Goal: Book appointment/travel/reservation

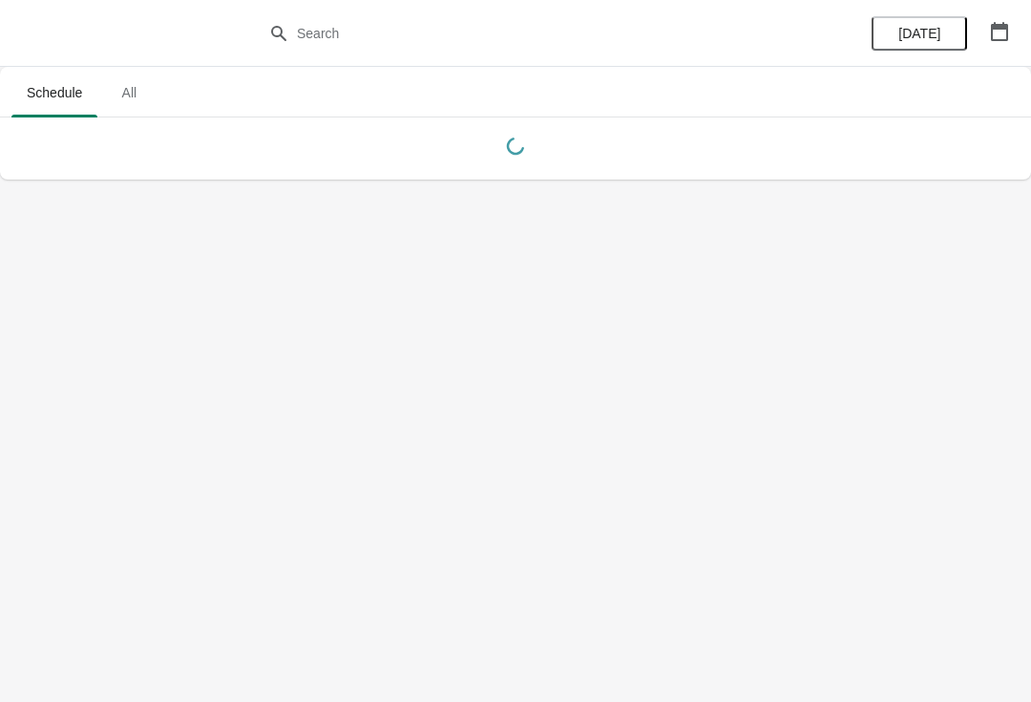
click at [1025, 21] on div "[DATE]" at bounding box center [940, 33] width 181 height 67
click at [1016, 36] on button "button" at bounding box center [1000, 31] width 34 height 34
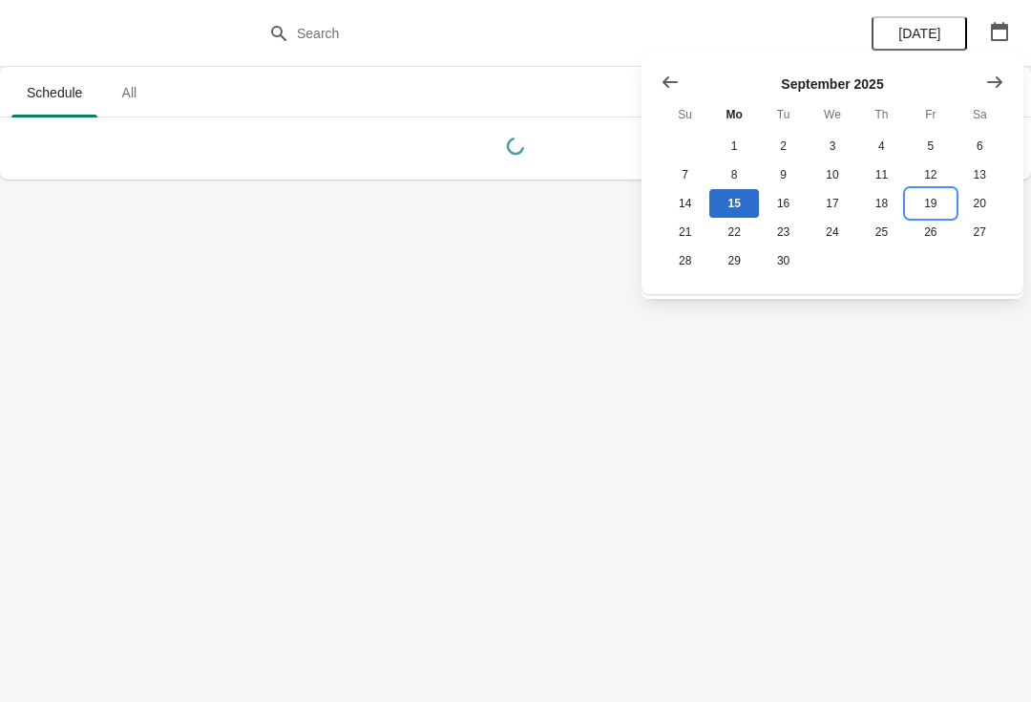
click at [937, 202] on button "19" at bounding box center [930, 203] width 49 height 29
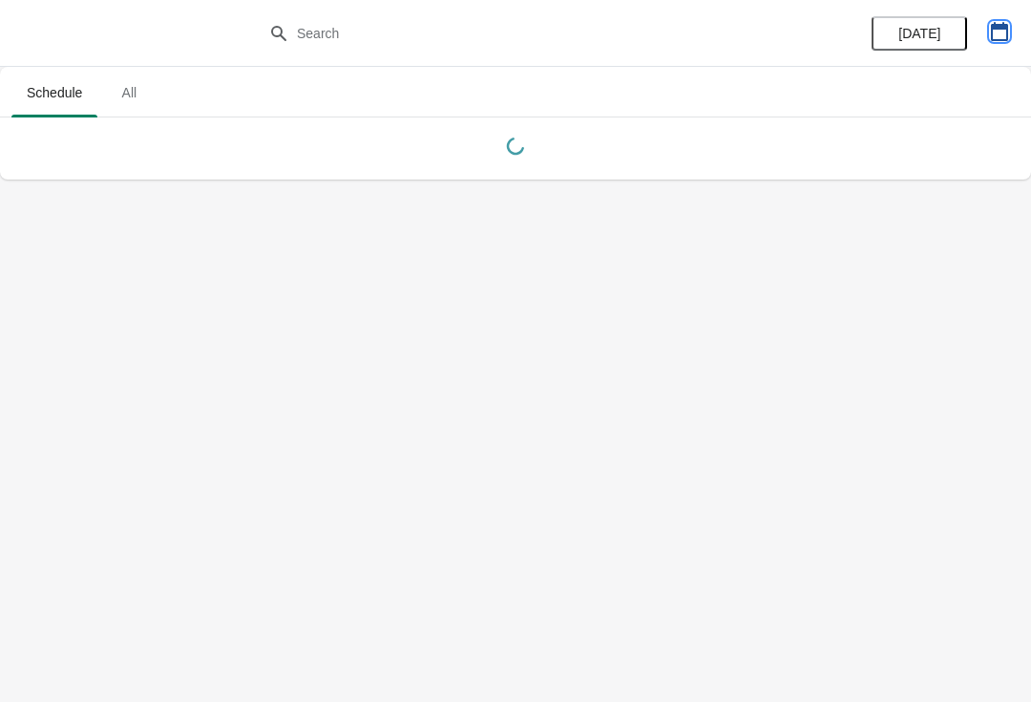
click at [993, 15] on button "button" at bounding box center [1000, 31] width 34 height 34
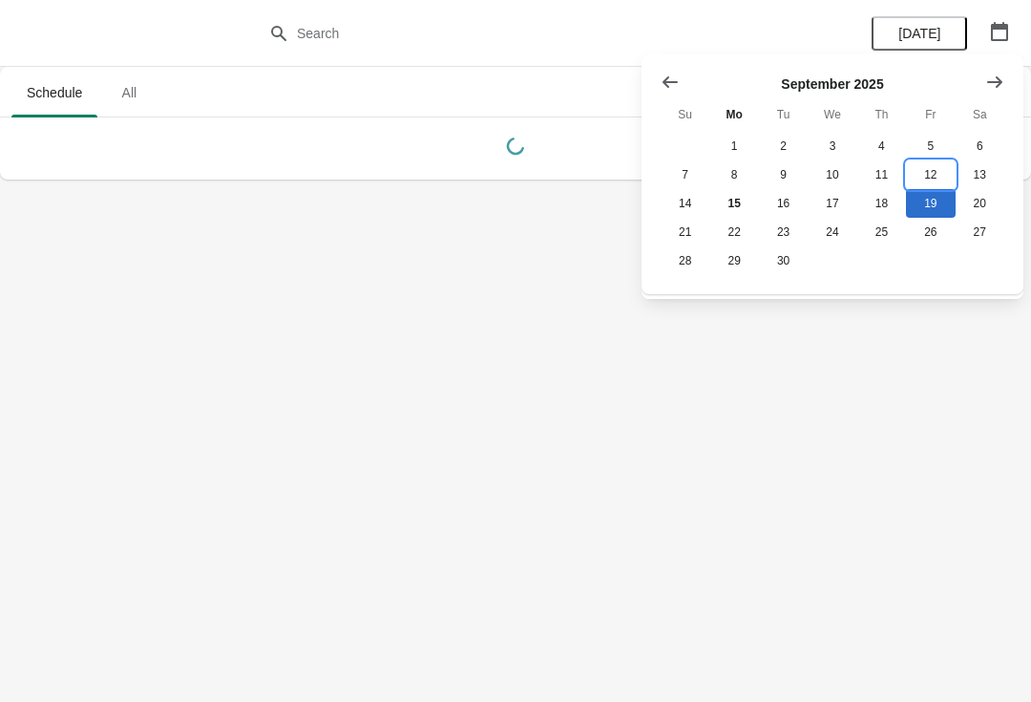
click at [931, 171] on button "12" at bounding box center [930, 174] width 49 height 29
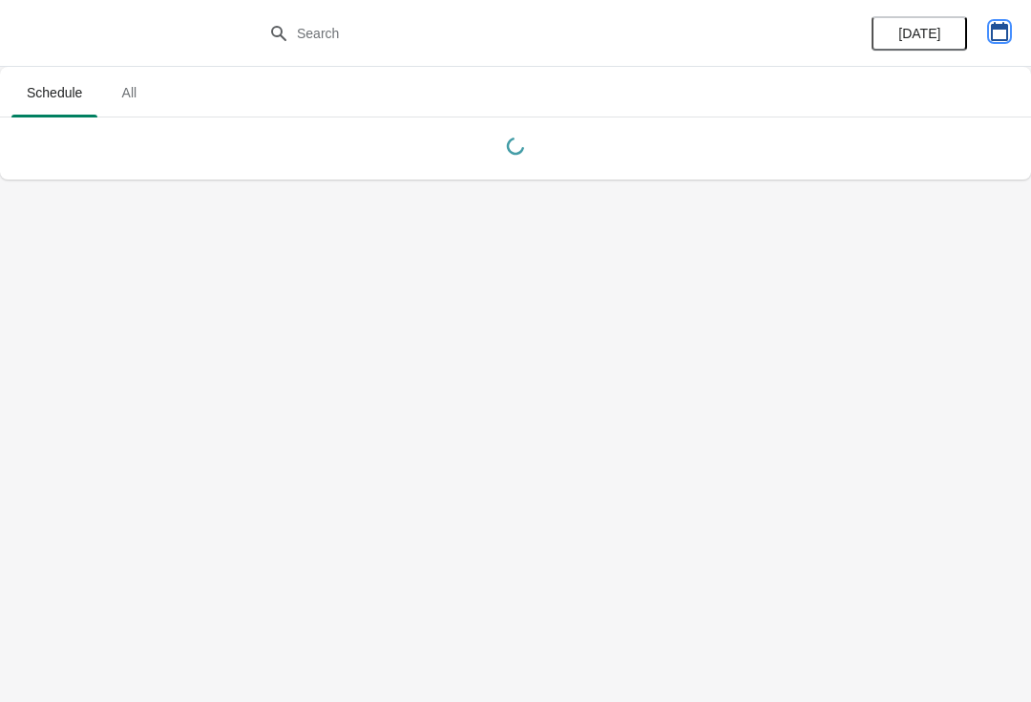
click at [990, 29] on icon "button" at bounding box center [999, 31] width 19 height 19
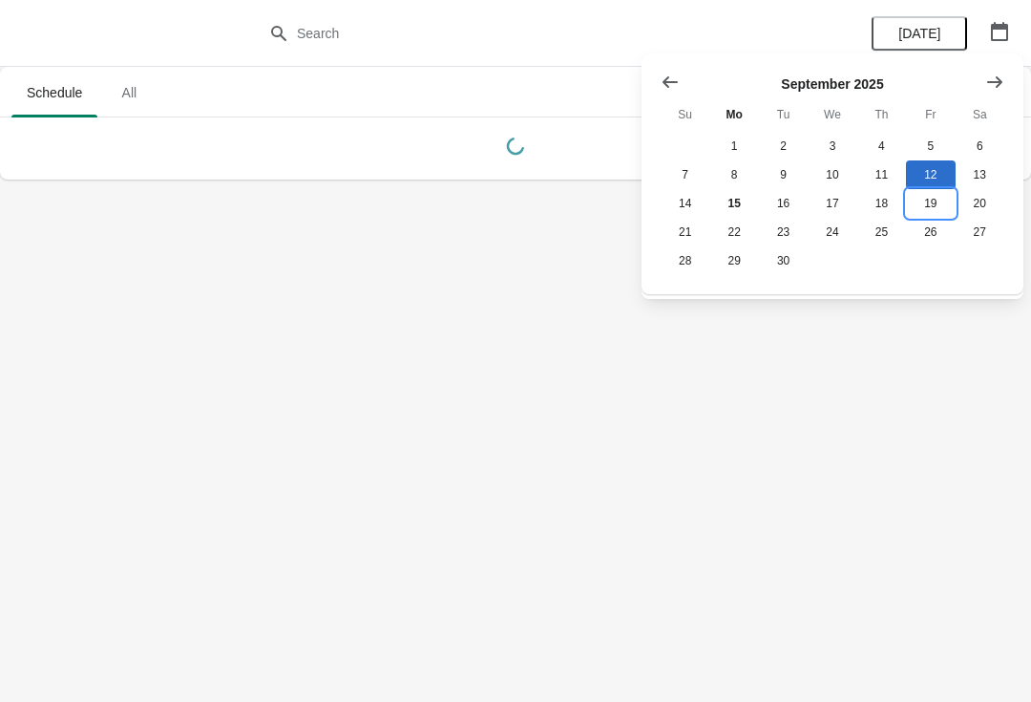
click at [934, 206] on button "19" at bounding box center [930, 203] width 49 height 29
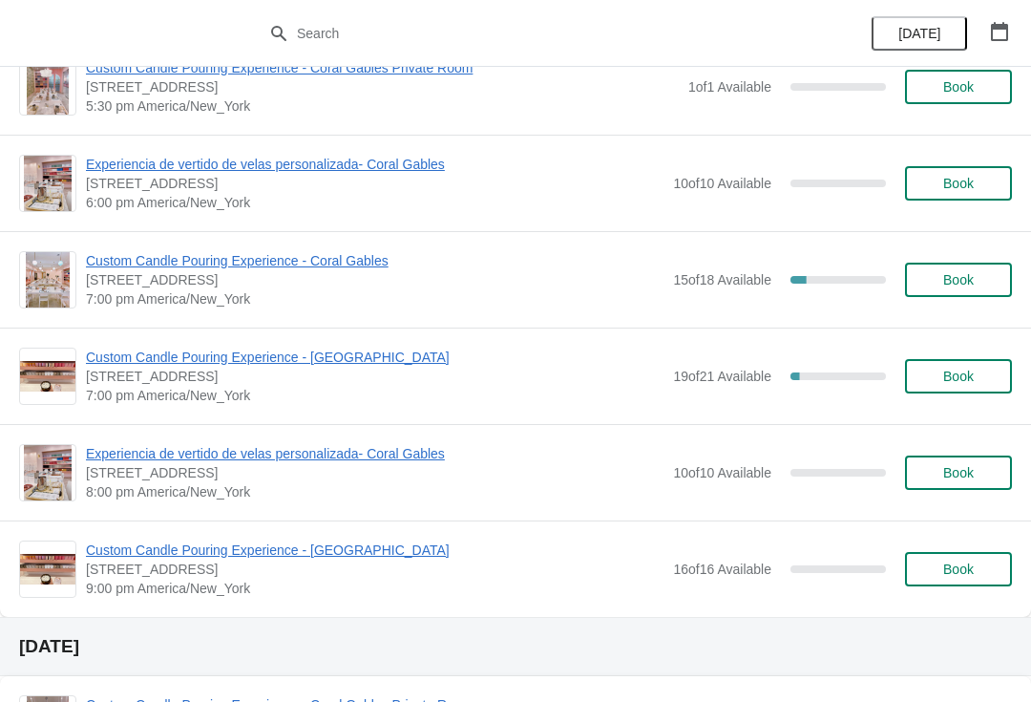
scroll to position [1110, 0]
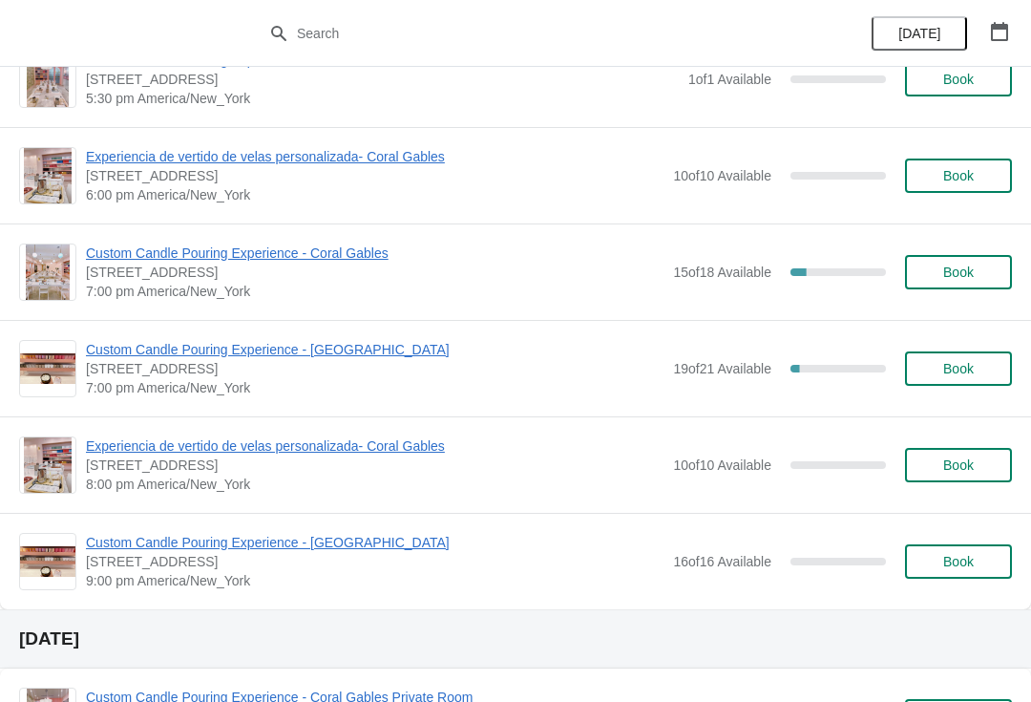
click at [968, 464] on span "Book" at bounding box center [959, 464] width 31 height 15
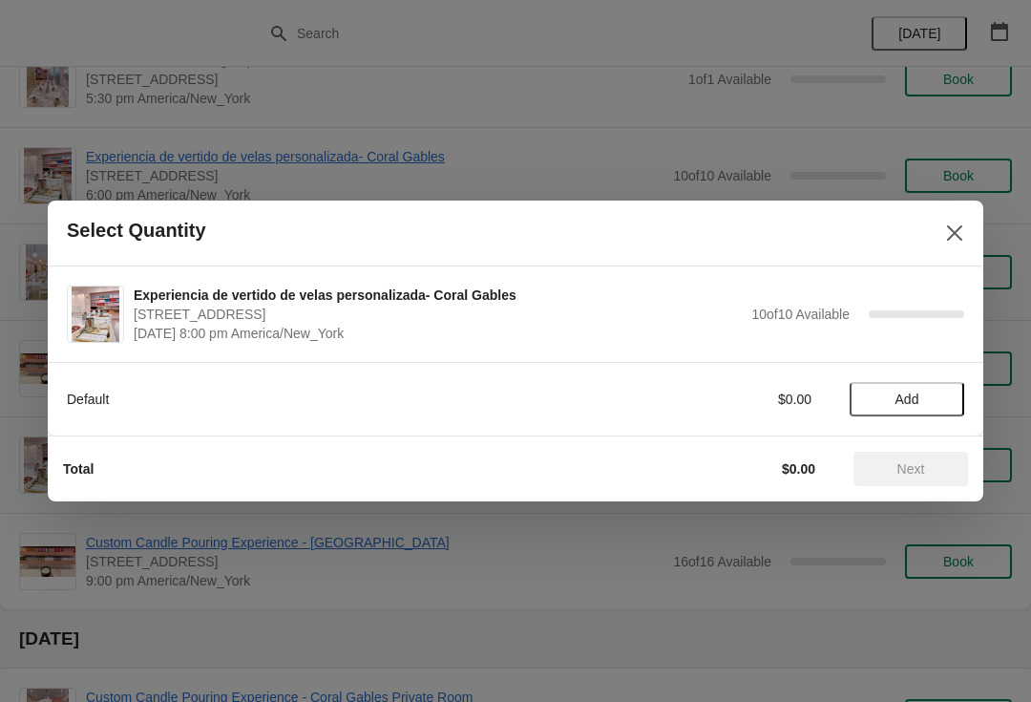
click at [903, 396] on span "Add" at bounding box center [908, 399] width 24 height 15
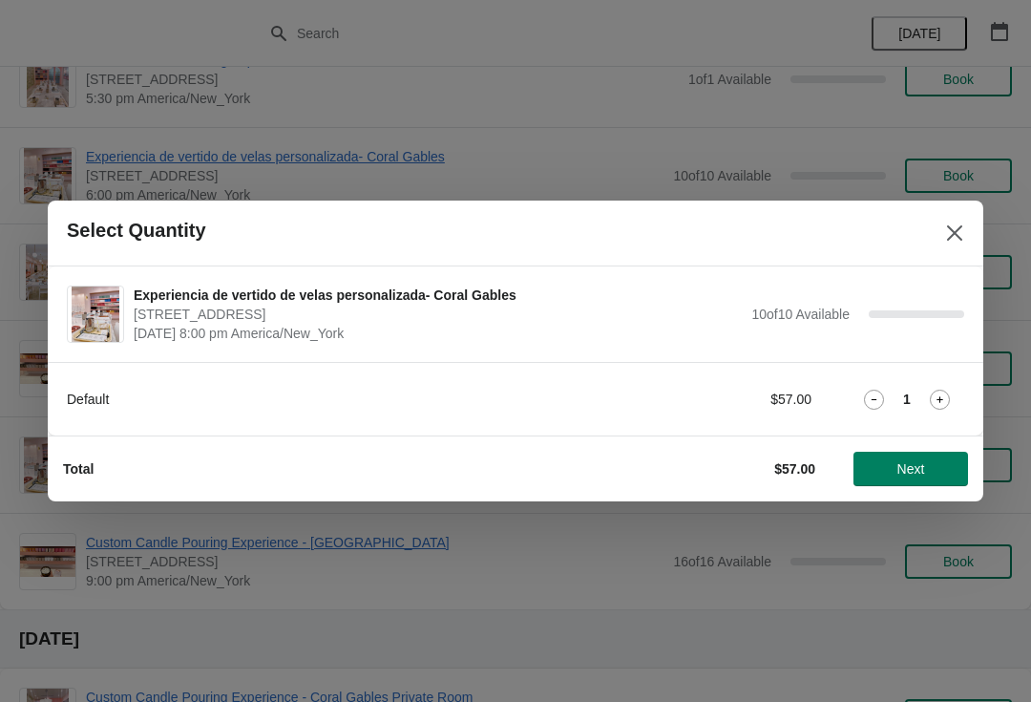
click at [899, 459] on button "Next" at bounding box center [911, 469] width 115 height 34
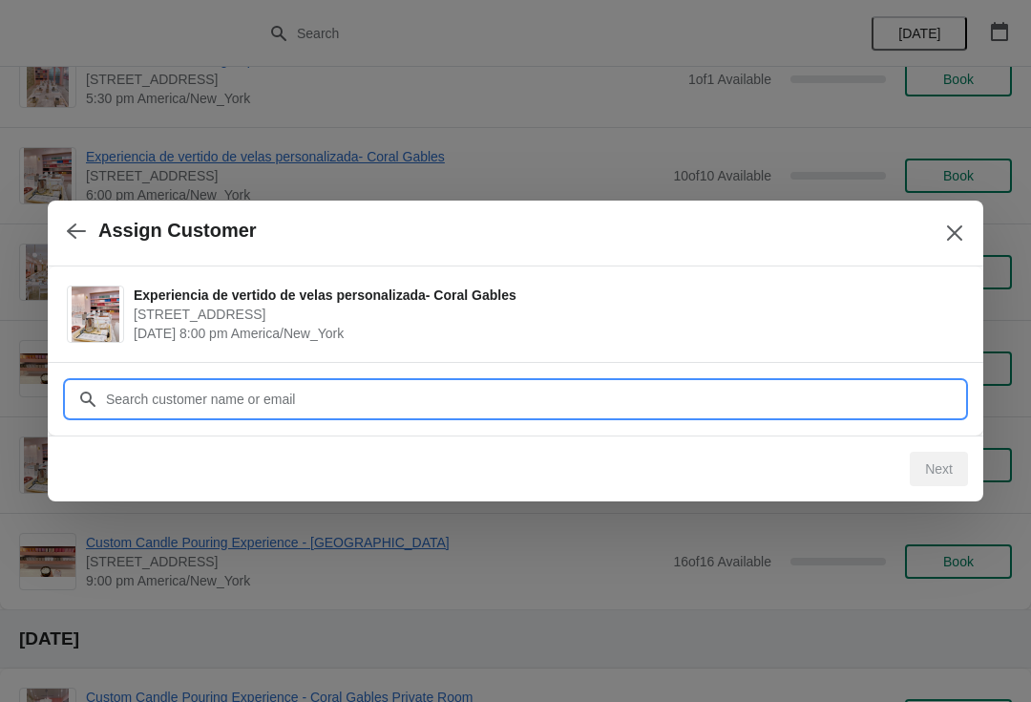
click at [438, 389] on input "Customer" at bounding box center [534, 399] width 859 height 34
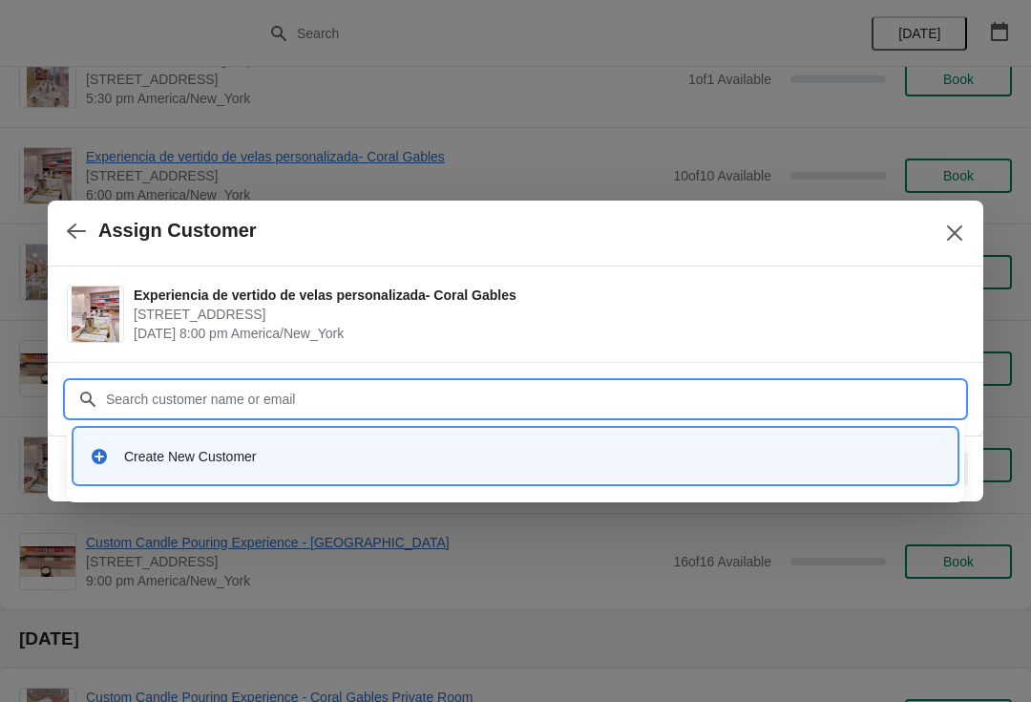
click at [159, 437] on div "Create New Customer" at bounding box center [515, 455] width 867 height 39
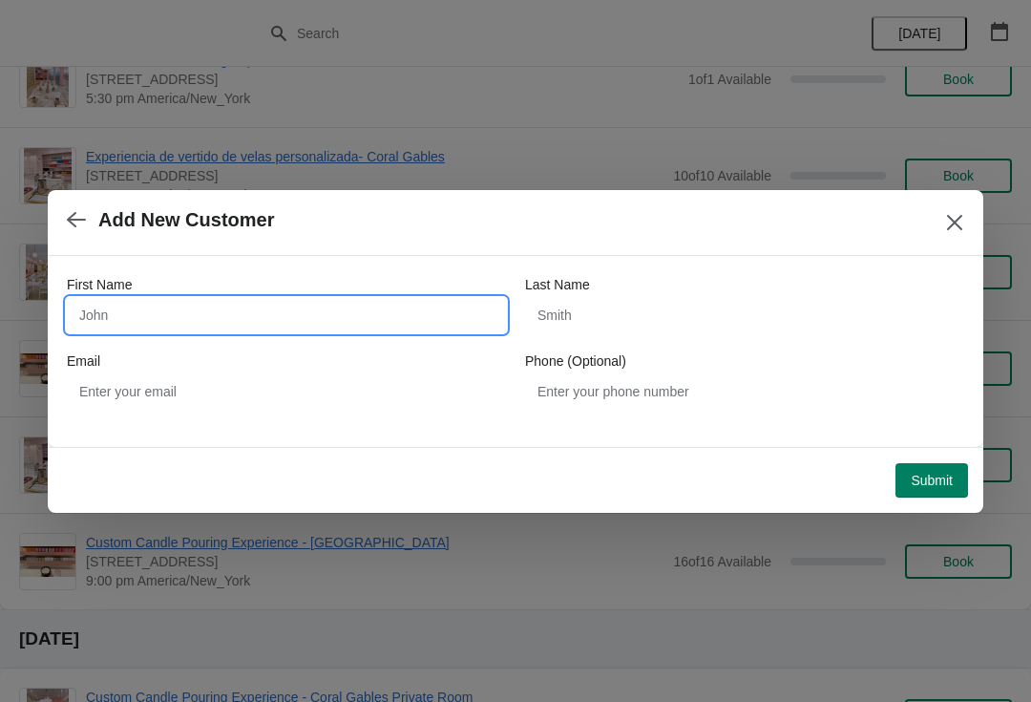
click at [329, 311] on input "First Name" at bounding box center [286, 315] width 439 height 34
type input "Darliys"
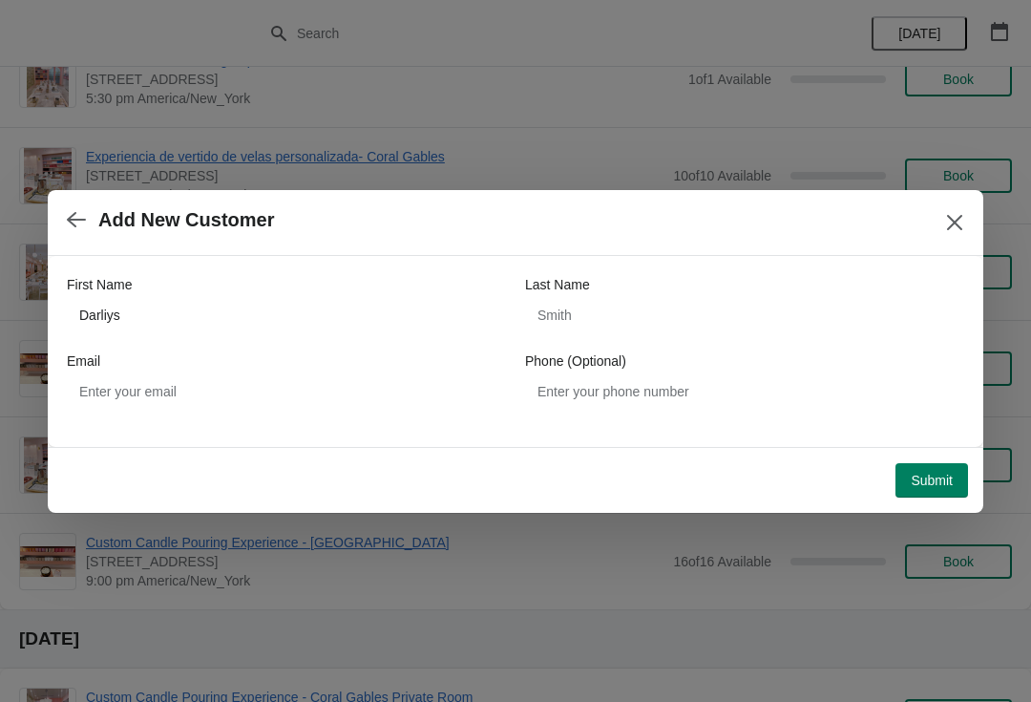
click at [927, 479] on span "Submit" at bounding box center [932, 480] width 42 height 15
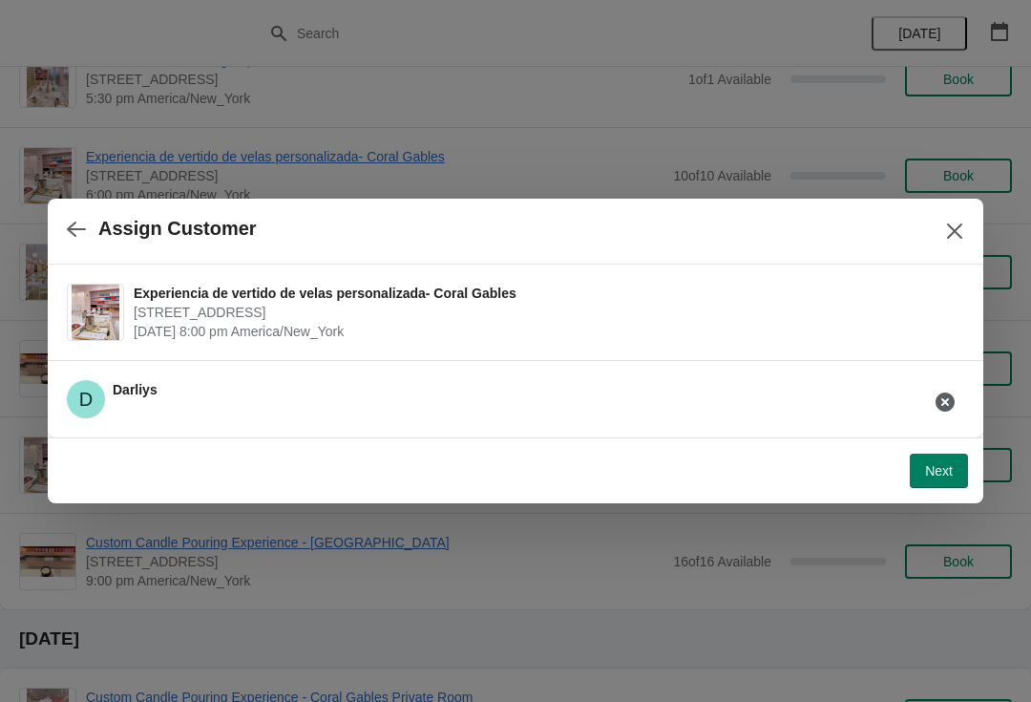
click at [930, 479] on button "Next" at bounding box center [939, 471] width 58 height 34
select select "Amigo"
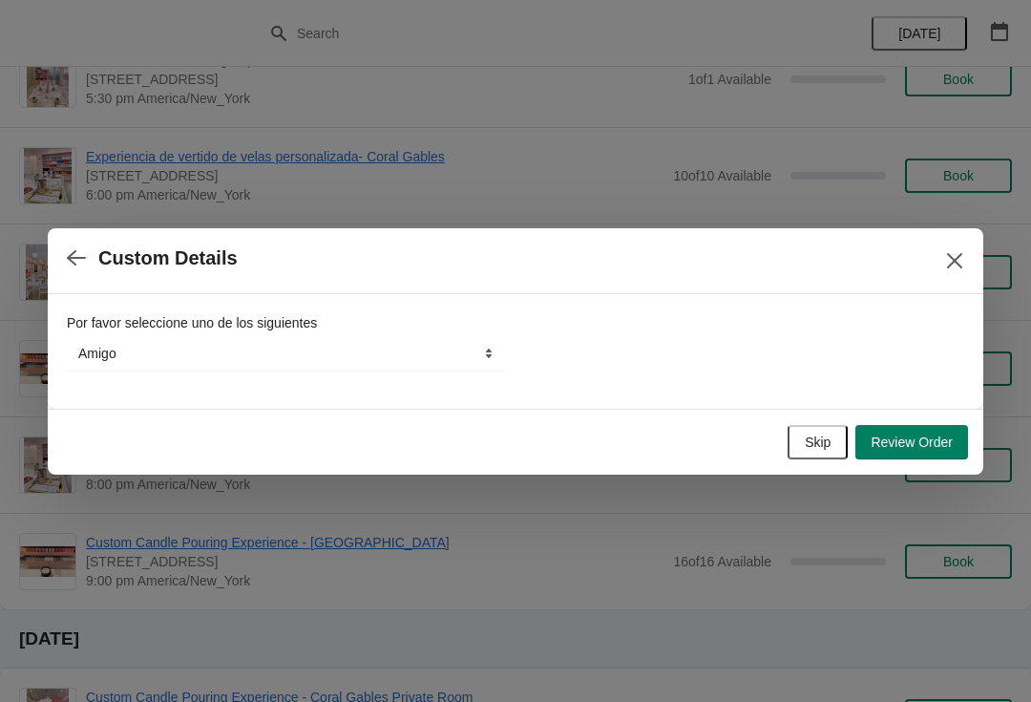
click at [805, 438] on span "Skip" at bounding box center [818, 442] width 26 height 15
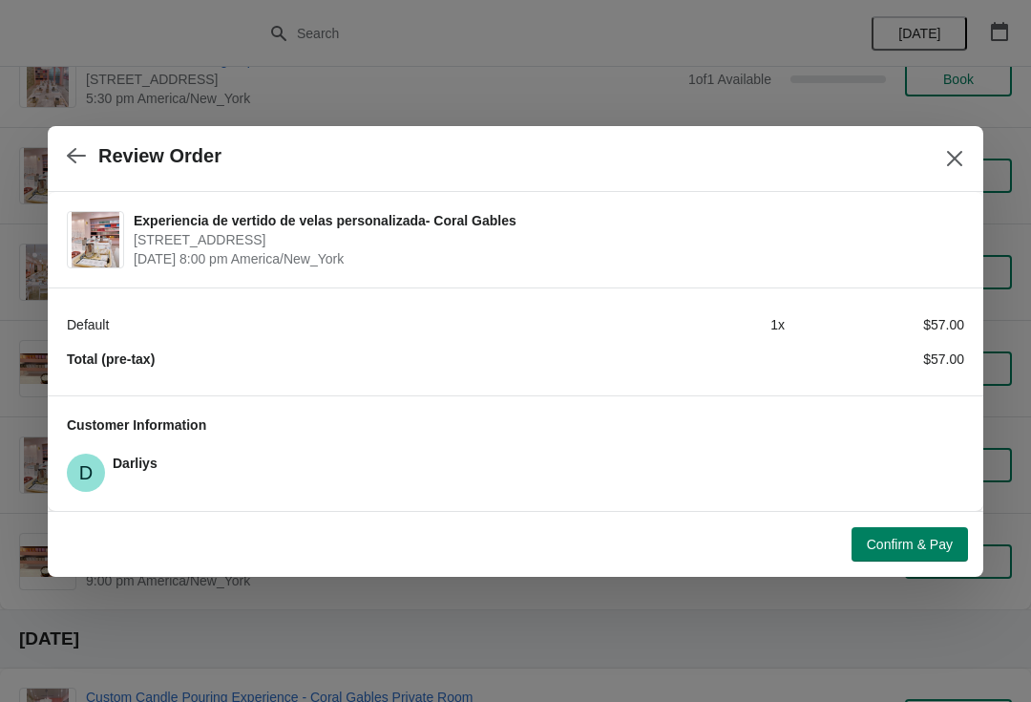
click at [888, 548] on span "Confirm & Pay" at bounding box center [910, 544] width 86 height 15
